Goal: Task Accomplishment & Management: Complete application form

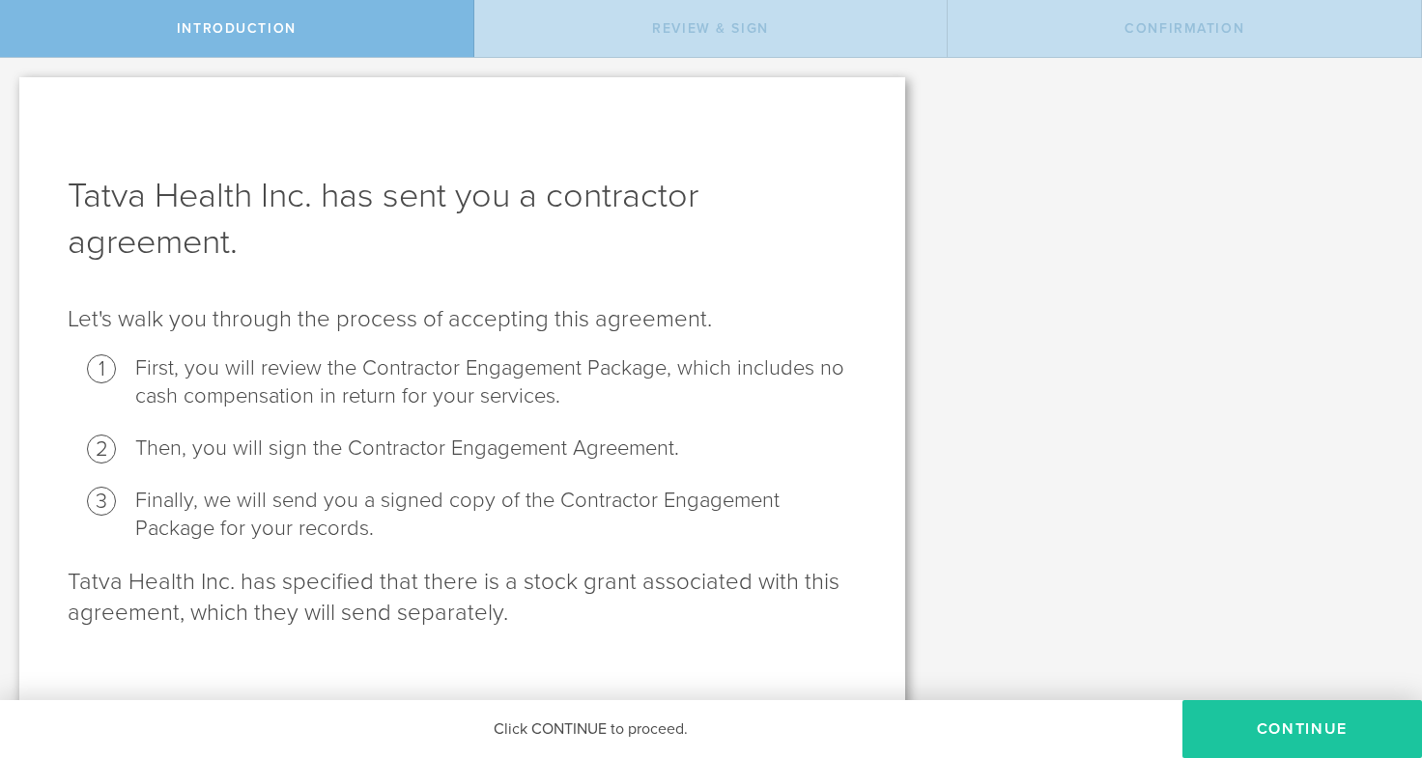
click at [1214, 742] on button "Continue" at bounding box center [1303, 729] width 240 height 58
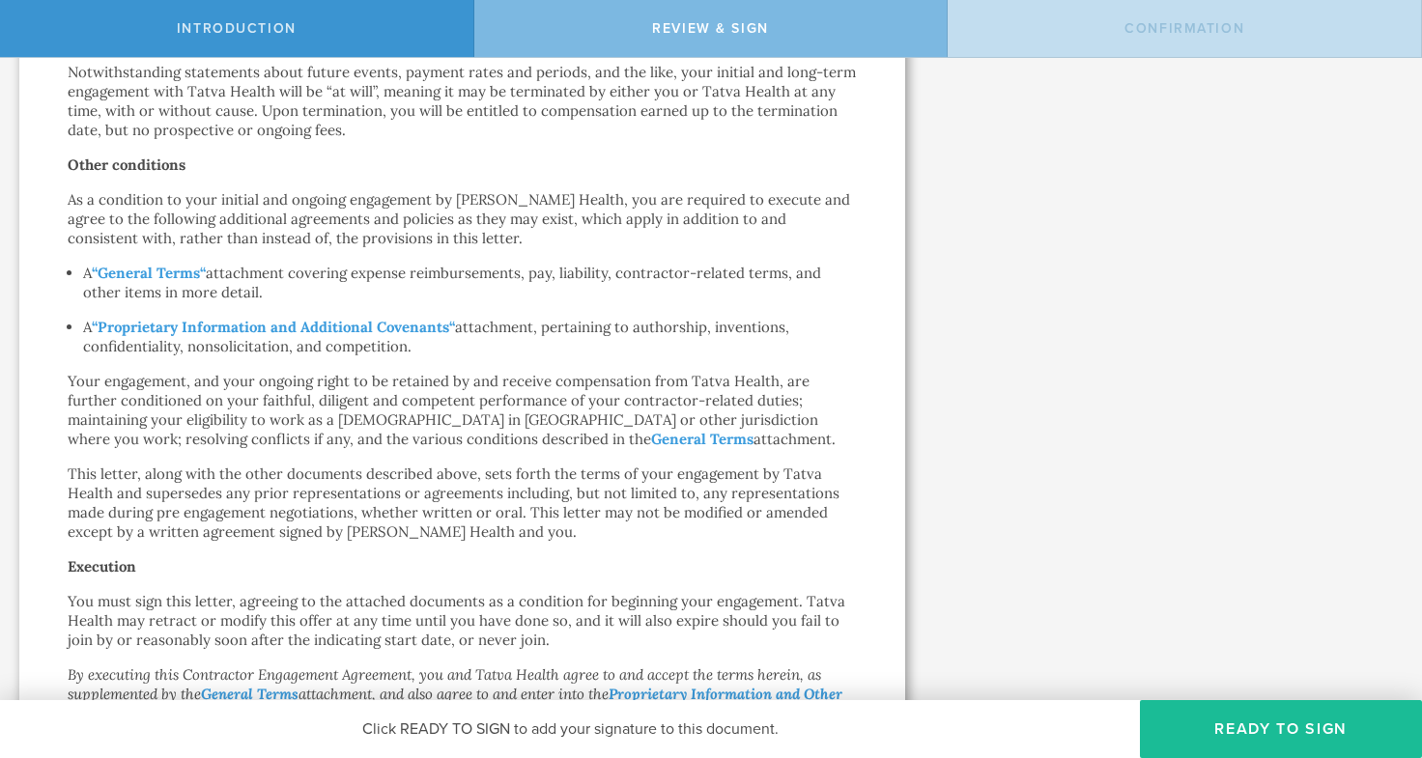
scroll to position [932, 0]
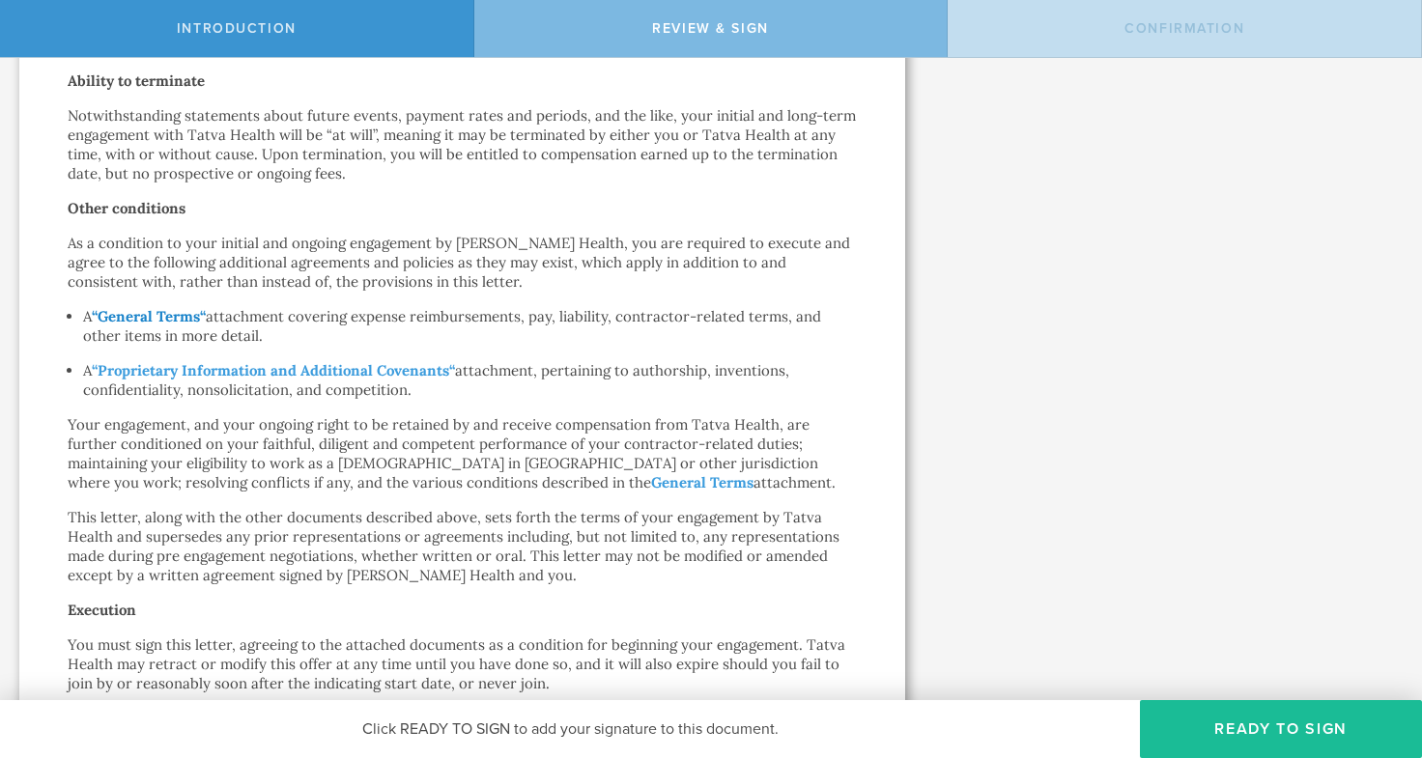
click at [145, 315] on strong "General Terms" at bounding box center [149, 316] width 102 height 18
click at [423, 377] on strong "Proprietary Information and Additional Covenants" at bounding box center [274, 370] width 352 height 18
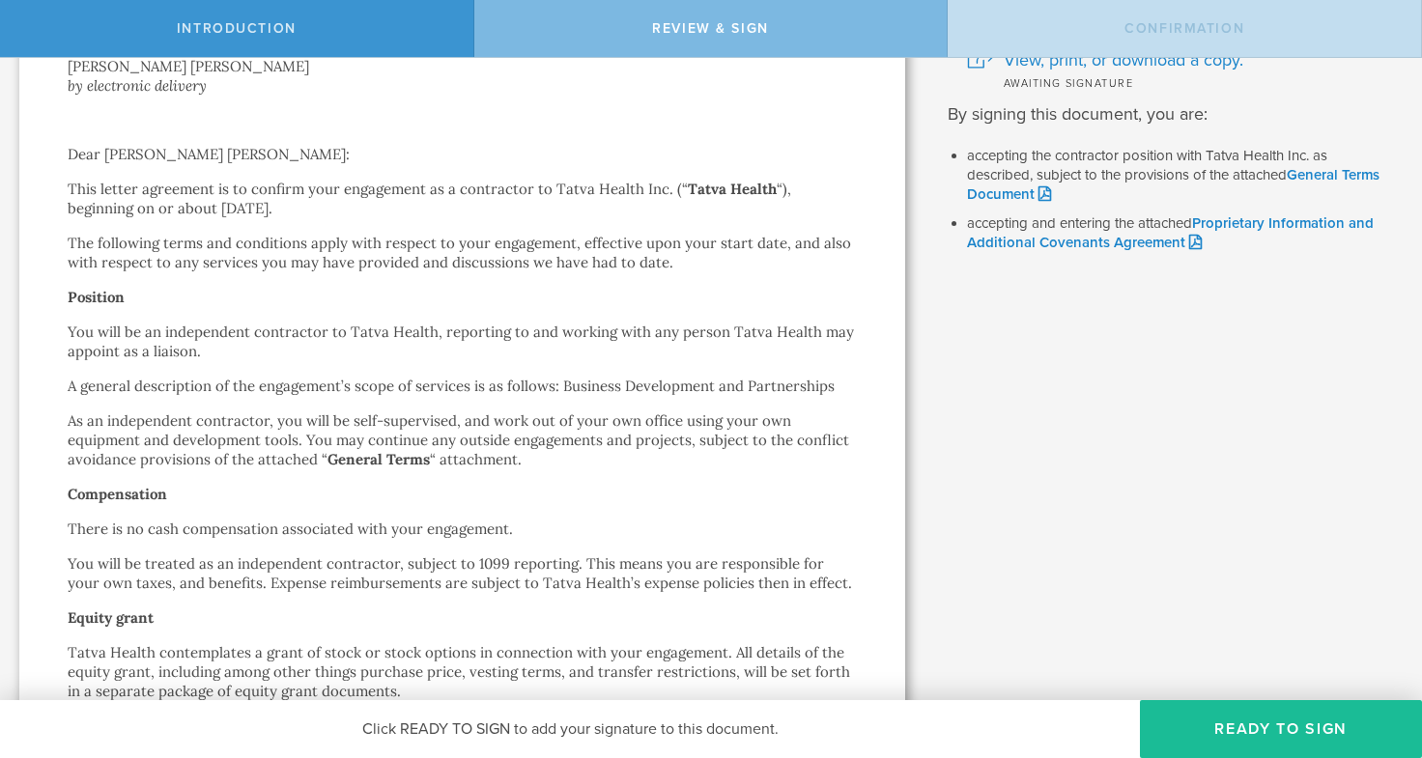
scroll to position [0, 0]
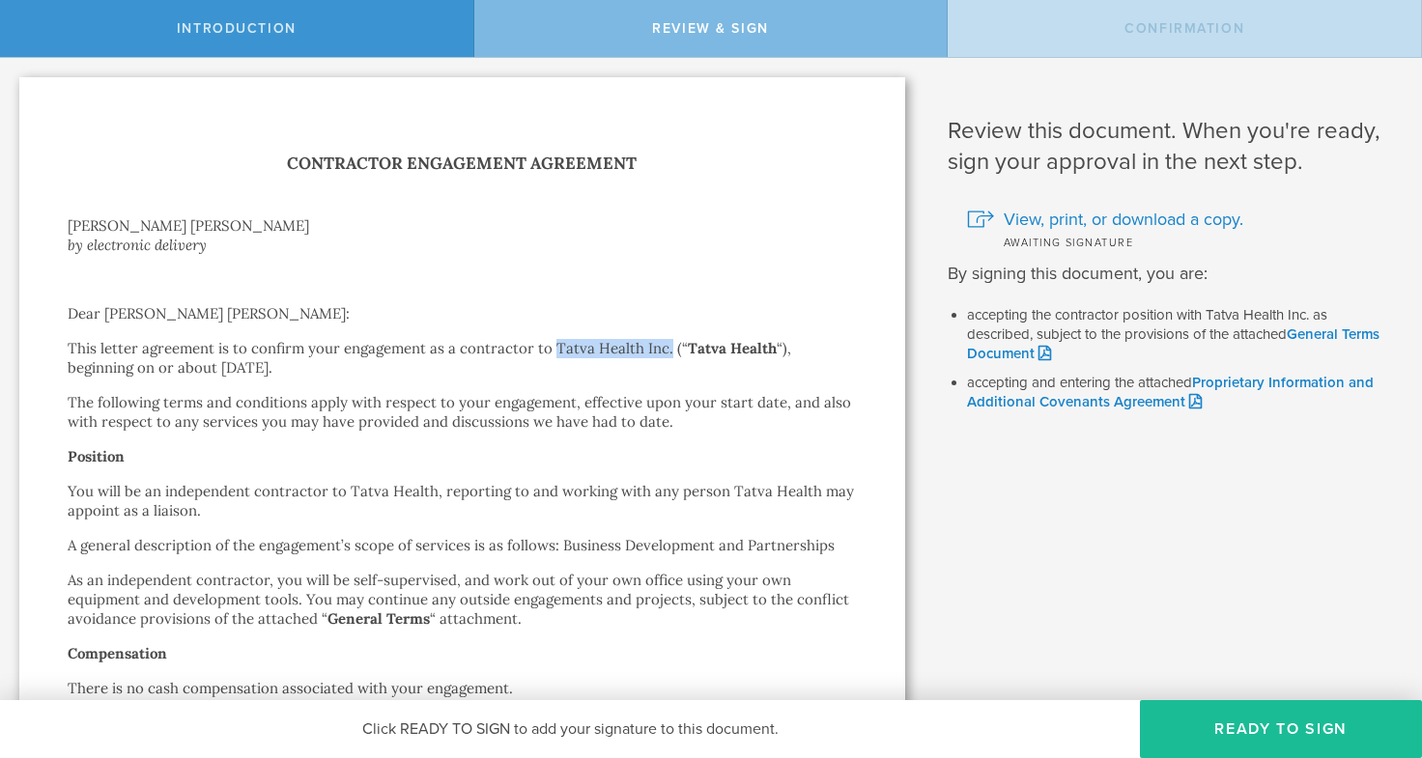
drag, startPoint x: 554, startPoint y: 345, endPoint x: 667, endPoint y: 357, distance: 113.6
click at [667, 357] on p "This letter agreement is to confirm your engagement as a contractor to Tatva He…" at bounding box center [462, 358] width 789 height 39
copy p "Tatva Health Inc."
click at [1168, 717] on button "Ready to Sign" at bounding box center [1281, 729] width 282 height 58
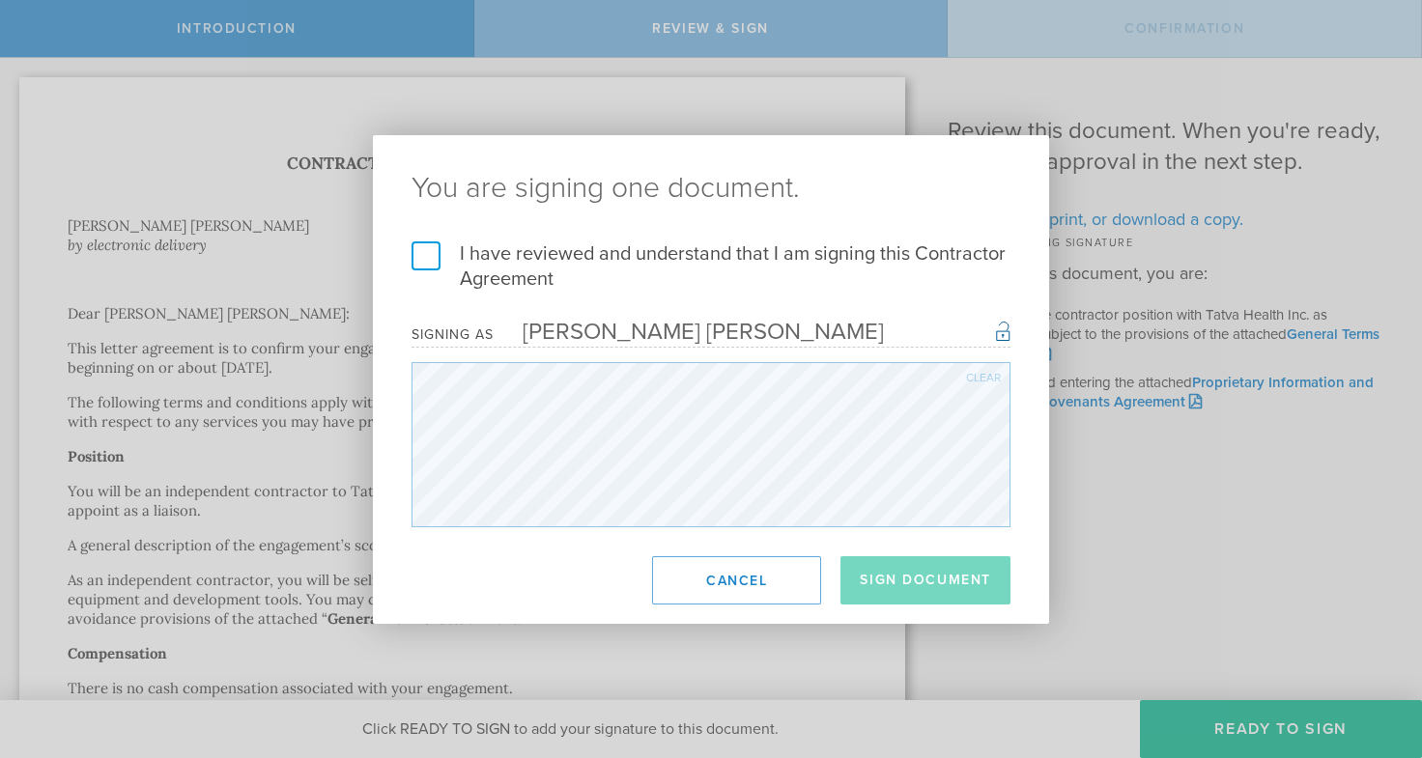
click at [413, 245] on label "I have reviewed and understand that I am signing this Contractor Agreement" at bounding box center [711, 267] width 599 height 50
click at [0, 0] on input "I have reviewed and understand that I am signing this Contractor Agreement" at bounding box center [0, 0] width 0 height 0
click at [935, 574] on button "Sign Document" at bounding box center [926, 581] width 170 height 48
